Goal: Participate in discussion

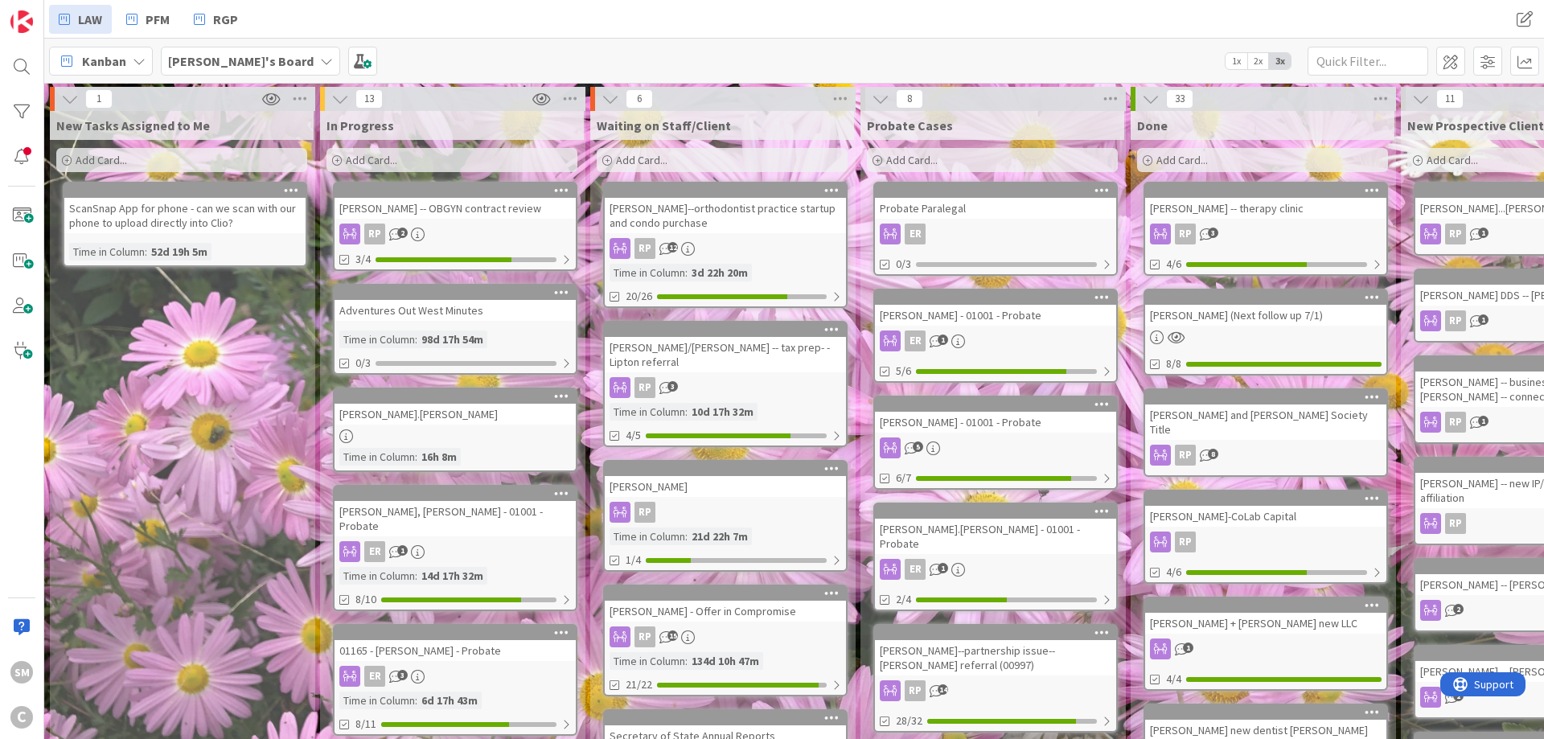
click at [152, 342] on div "New Tasks Assigned to Me Add Card... ScanSnap App for phone - can we scan with …" at bounding box center [182, 740] width 264 height 1259
click at [474, 220] on link "[PERSON_NAME] -- OBGYN contract review RP 2 3/4" at bounding box center [455, 226] width 244 height 89
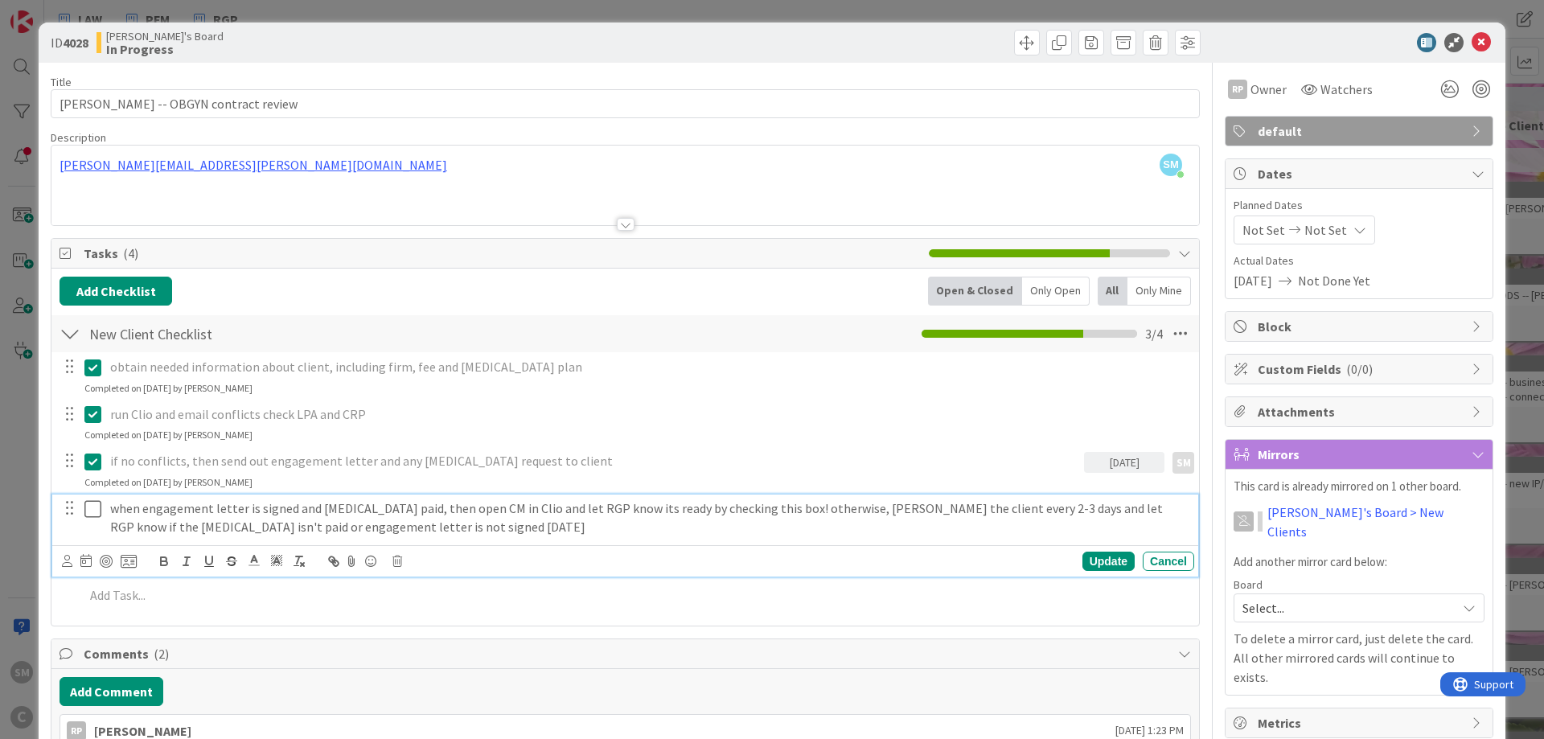
click at [89, 509] on icon at bounding box center [96, 508] width 24 height 19
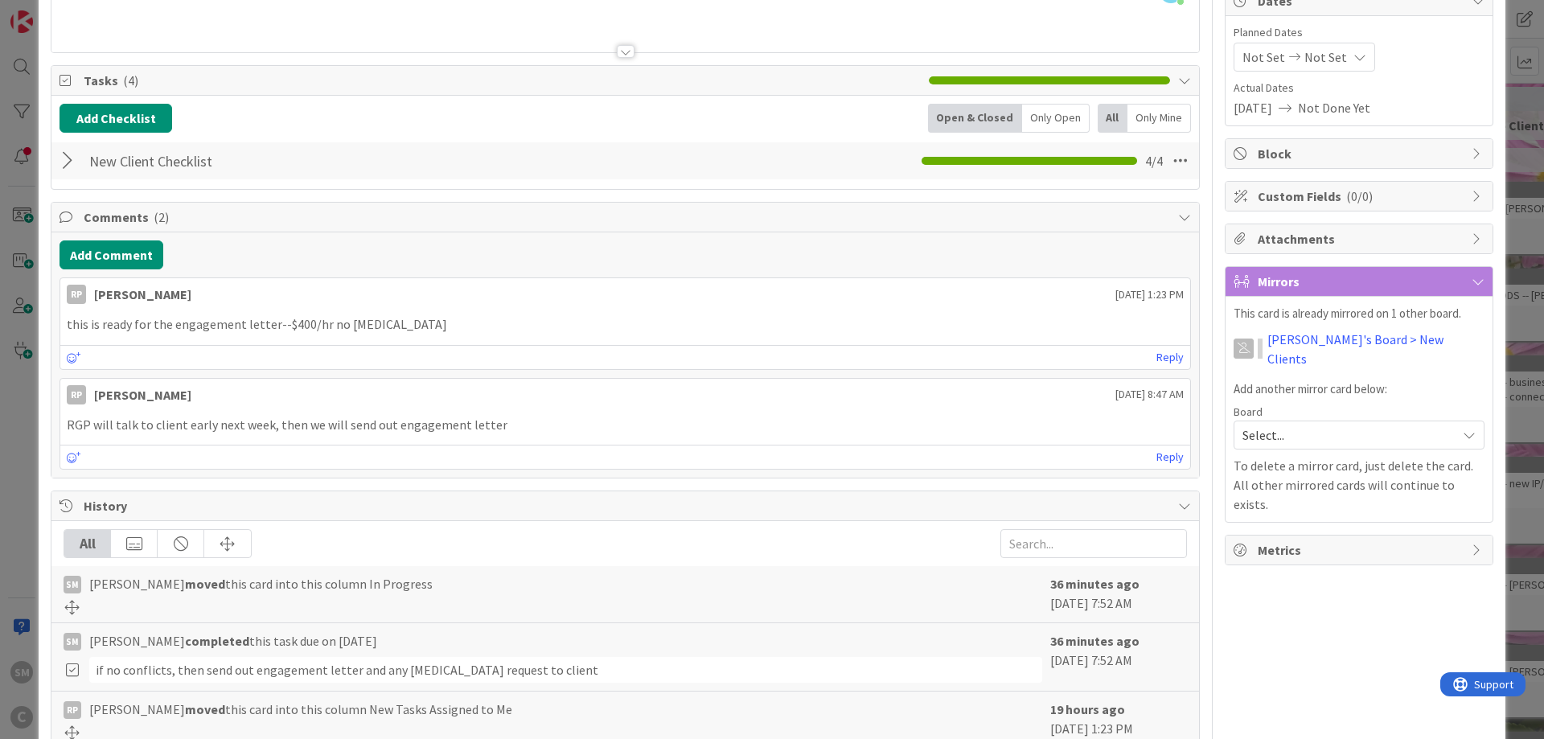
scroll to position [193, 0]
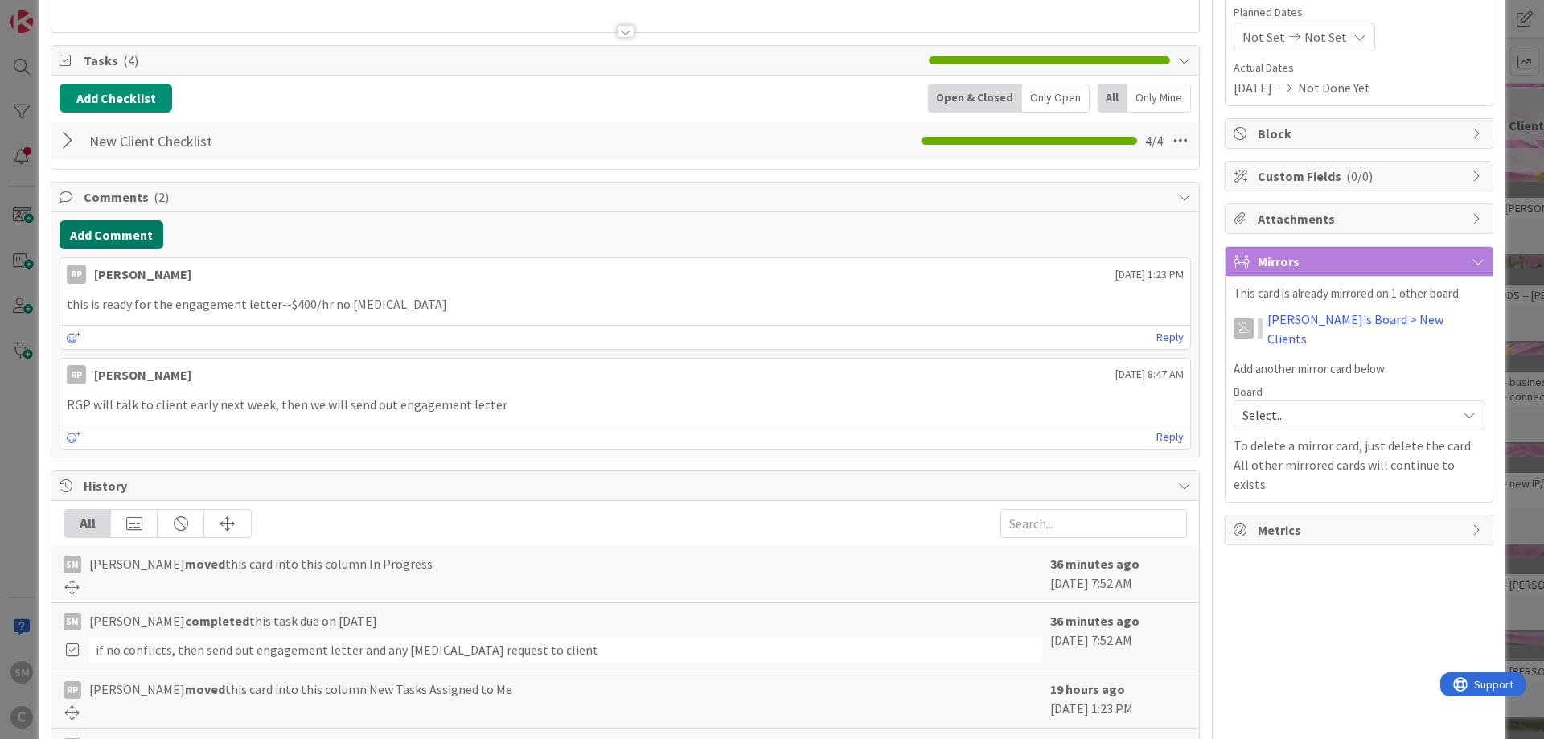
click at [142, 229] on button "Add Comment" at bounding box center [112, 234] width 104 height 29
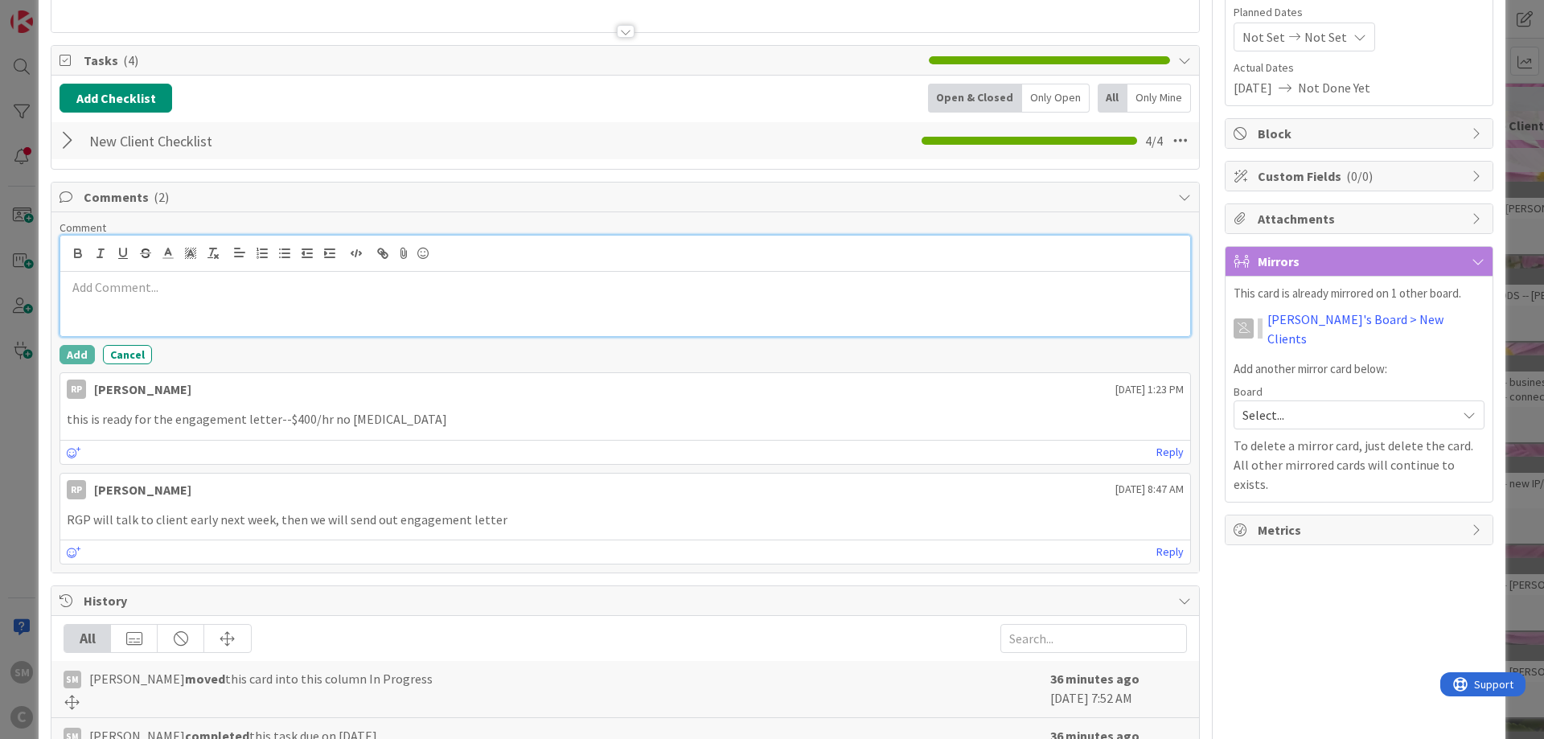
click at [426, 305] on div at bounding box center [625, 304] width 1130 height 64
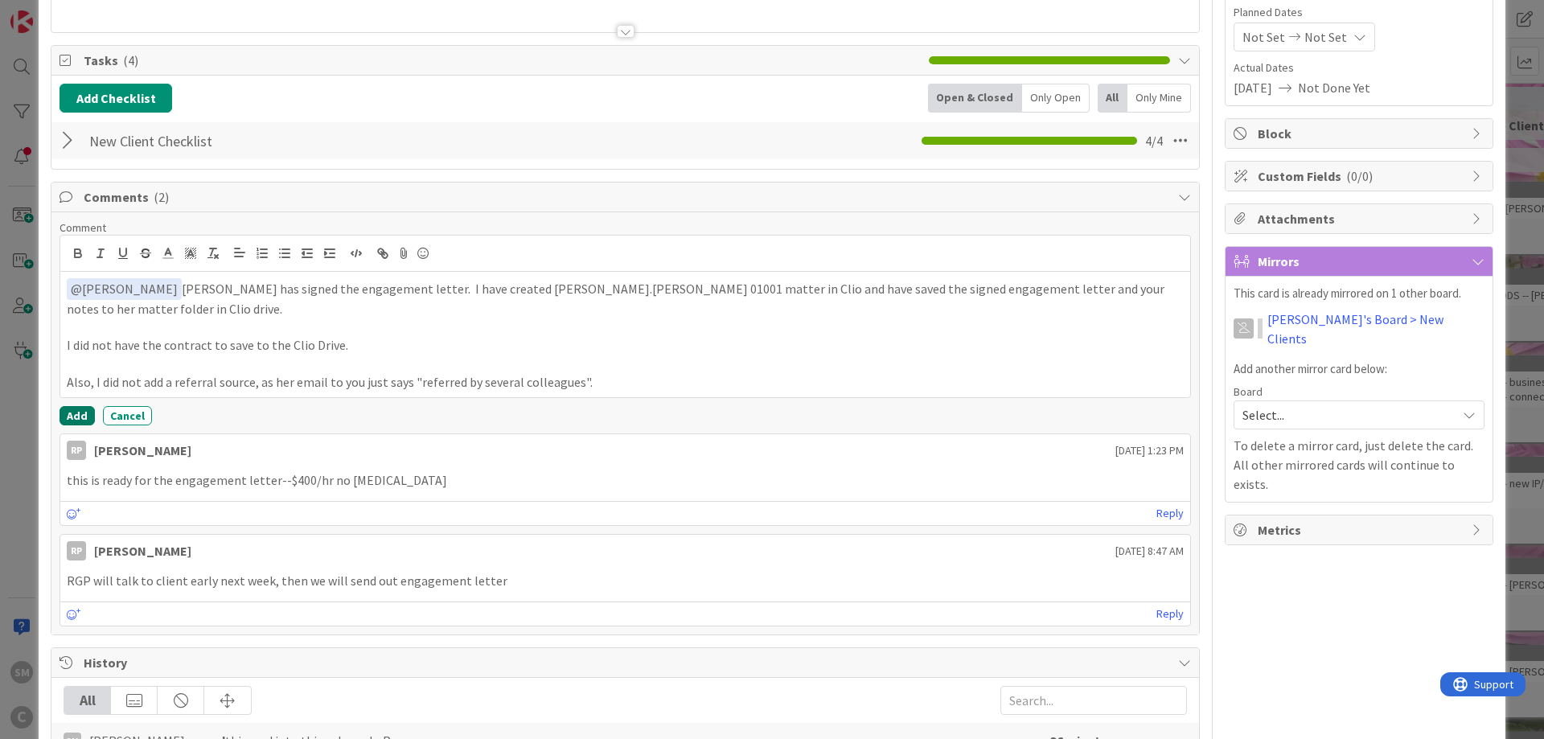
click at [78, 411] on button "Add" at bounding box center [77, 415] width 35 height 19
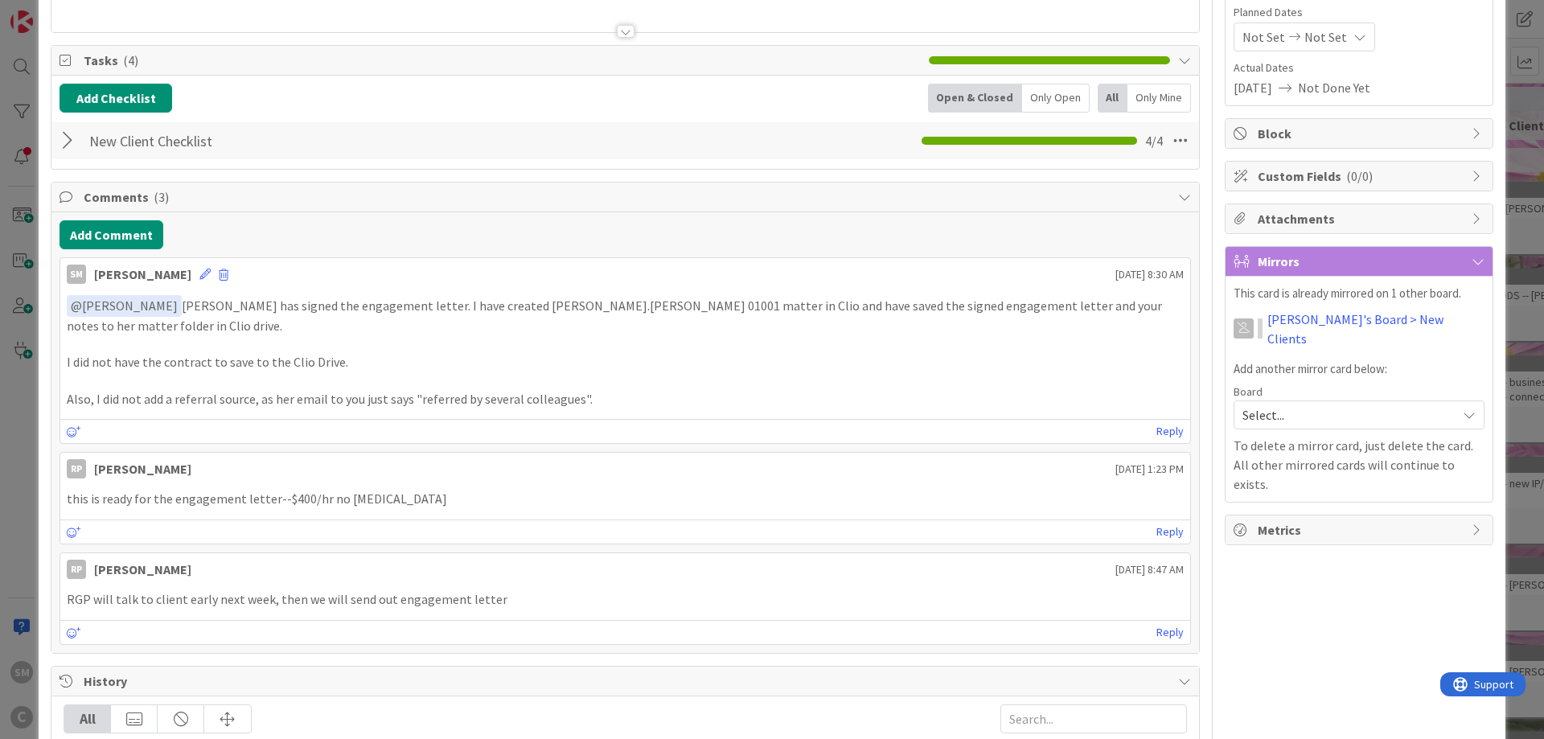
scroll to position [0, 0]
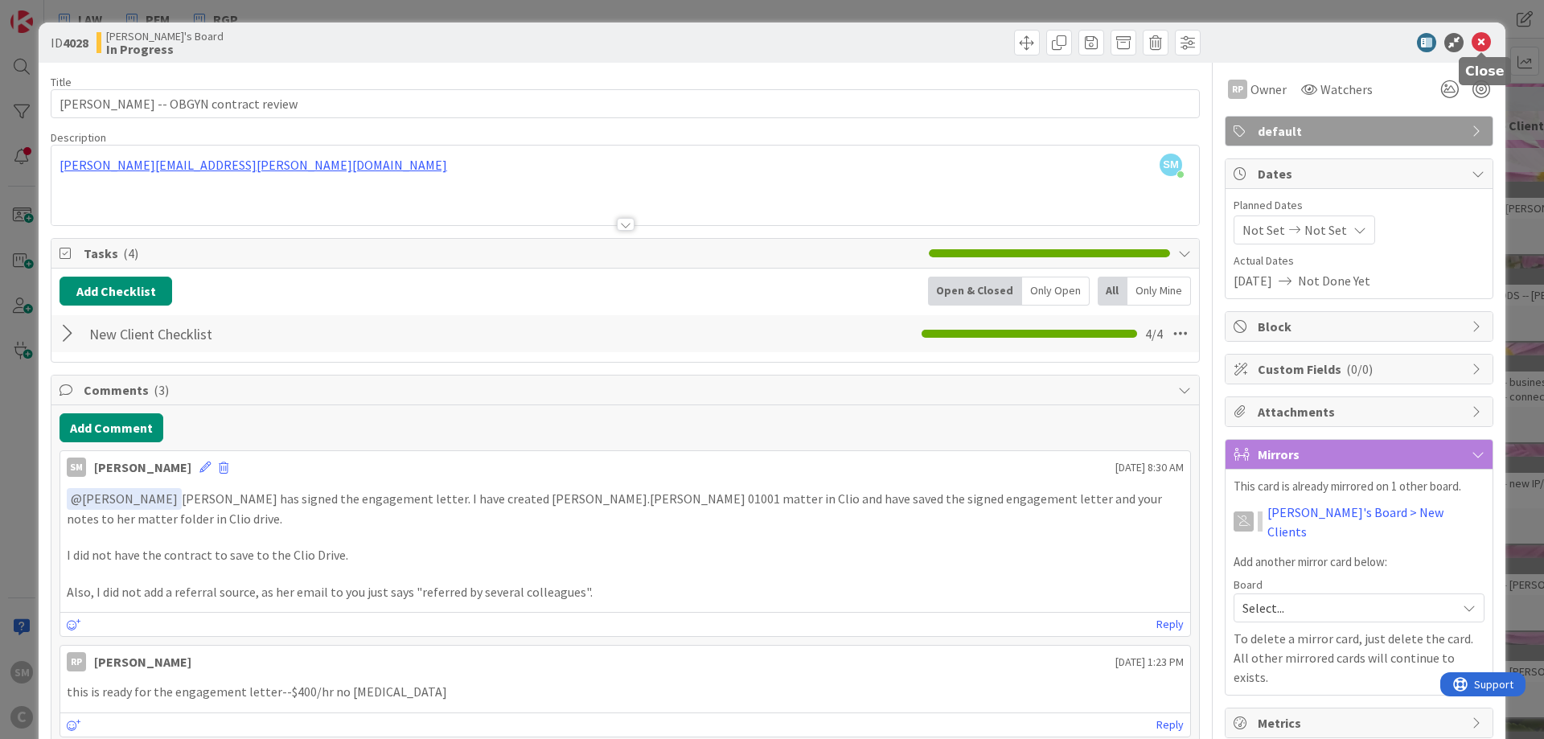
click at [1477, 41] on icon at bounding box center [1481, 42] width 19 height 19
